Goal: Task Accomplishment & Management: Manage account settings

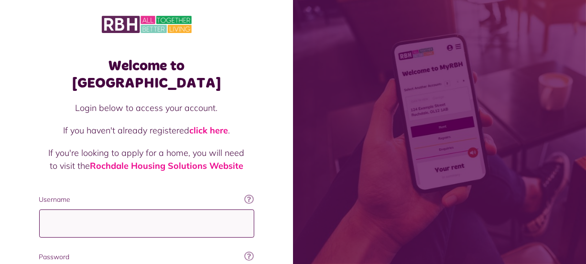
type input "**********"
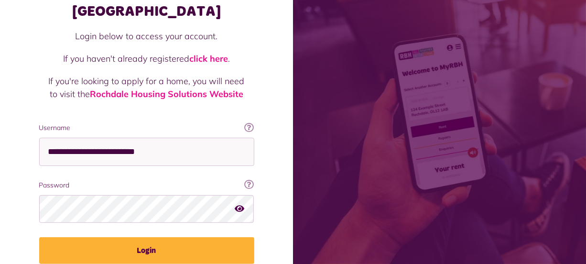
scroll to position [86, 0]
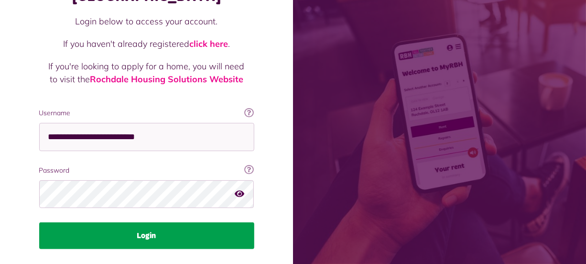
click at [214, 222] on button "Login" at bounding box center [146, 235] width 215 height 27
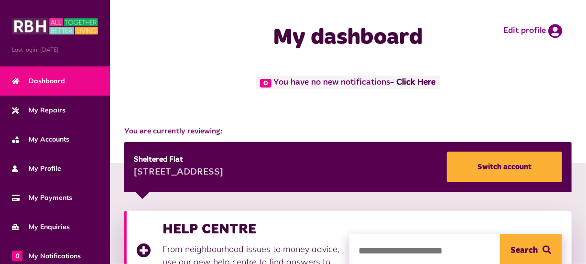
click at [214, 221] on h3 "HELP CENTRE" at bounding box center [250, 228] width 177 height 17
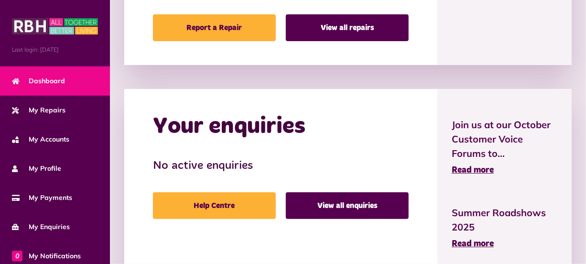
scroll to position [831, 0]
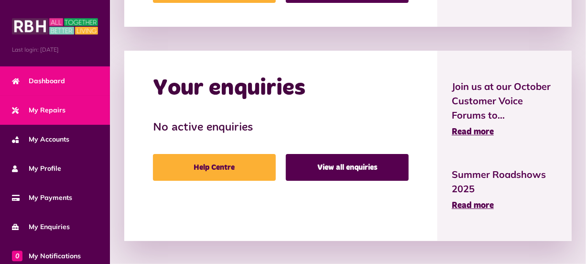
click at [33, 105] on span "My Repairs" at bounding box center [39, 110] width 54 height 10
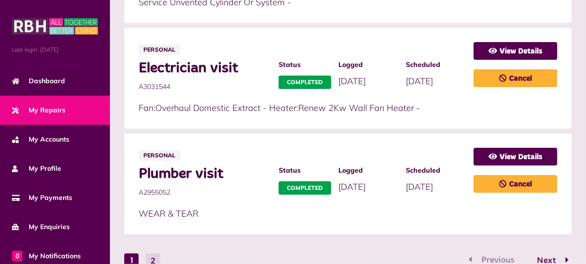
scroll to position [739, 0]
